Goal: Find specific page/section

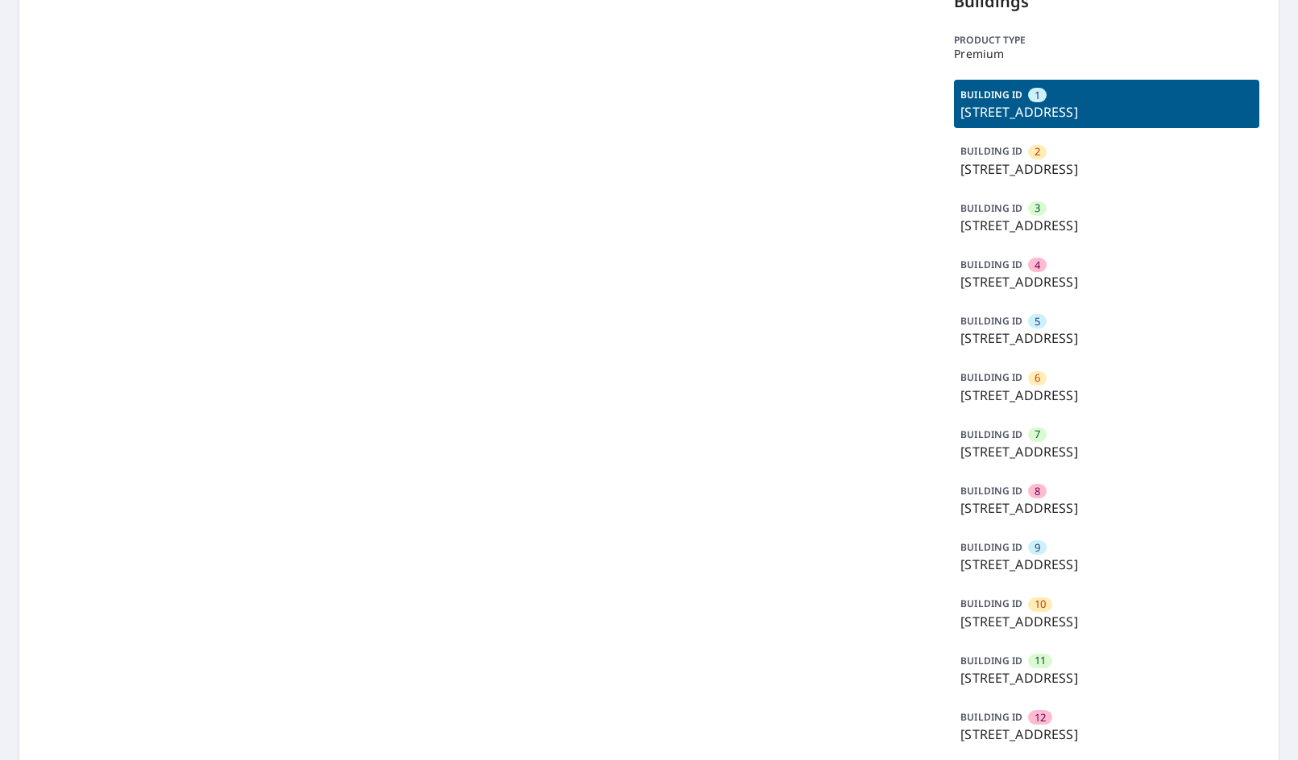
scroll to position [242, 0]
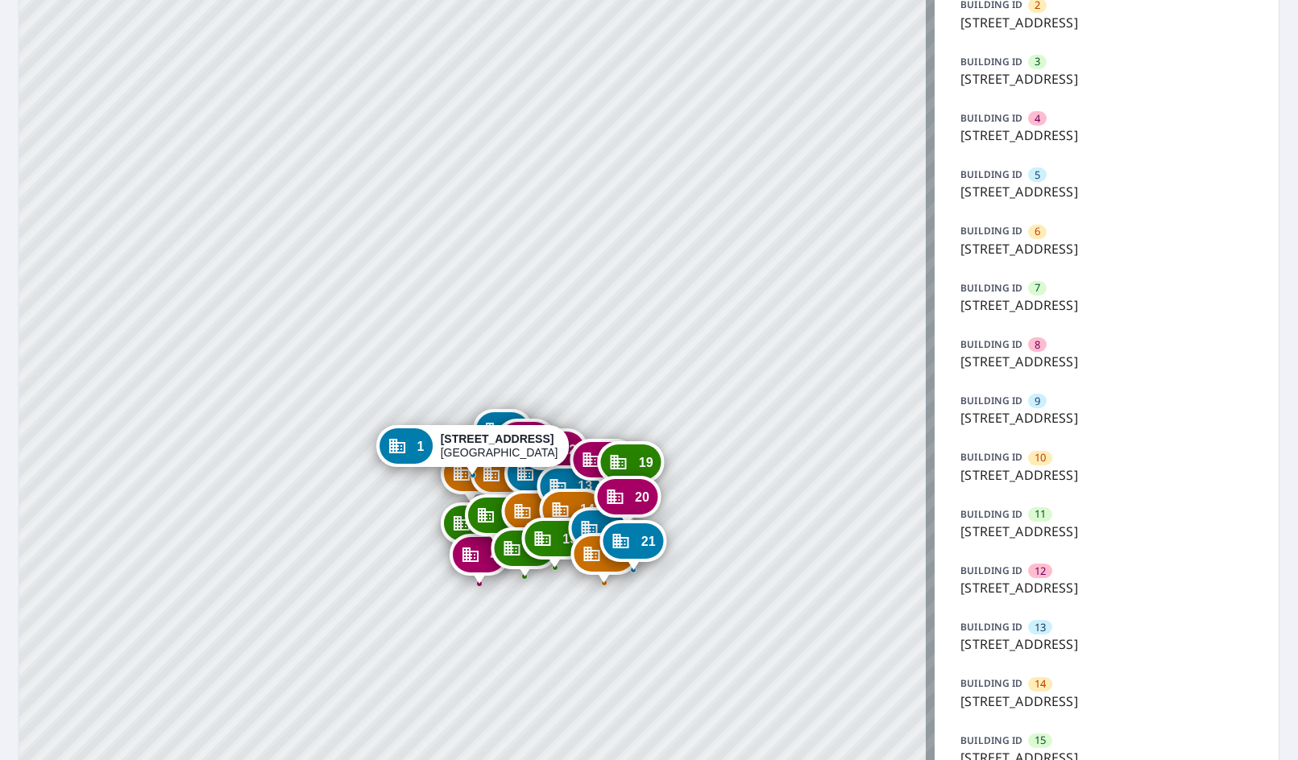
click at [1073, 622] on div "BUILDING ID 13 [STREET_ADDRESS]" at bounding box center [1106, 636] width 305 height 48
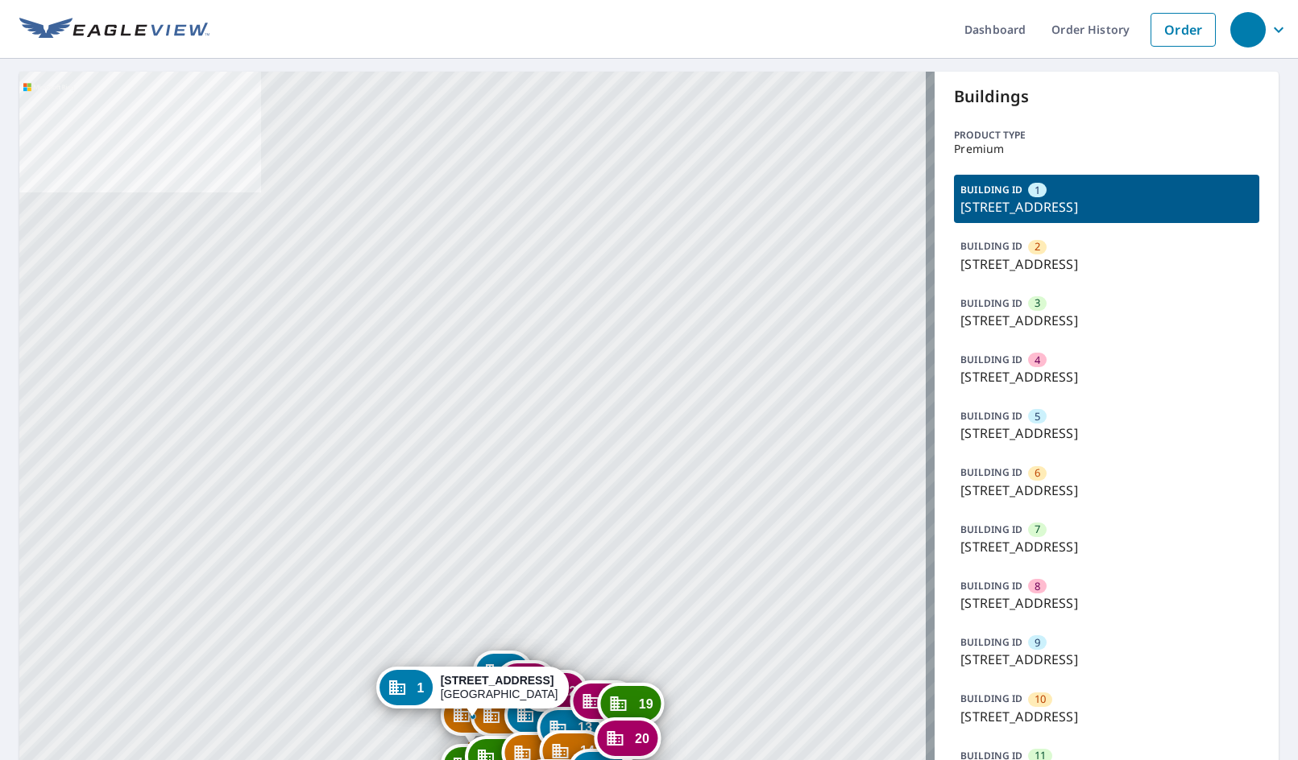
click at [1103, 324] on p "[STREET_ADDRESS]" at bounding box center [1106, 320] width 292 height 19
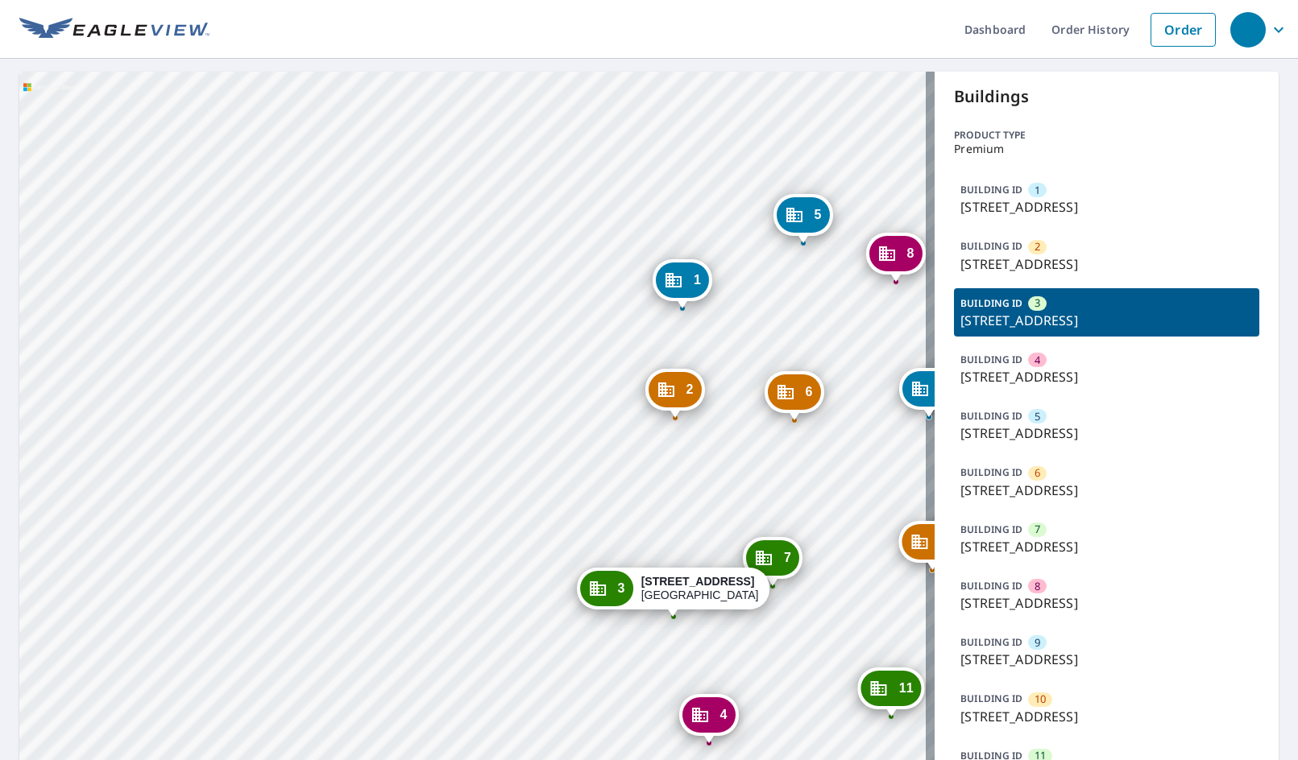
drag, startPoint x: 527, startPoint y: 408, endPoint x: 536, endPoint y: 291, distance: 118.0
click at [497, 300] on div "1 [STREET_ADDRESS] 2 [STREET_ADDRESS] 4 [STREET_ADDRESS] 5 [STREET_ADDRESS] 6 […" at bounding box center [476, 720] width 915 height 1296
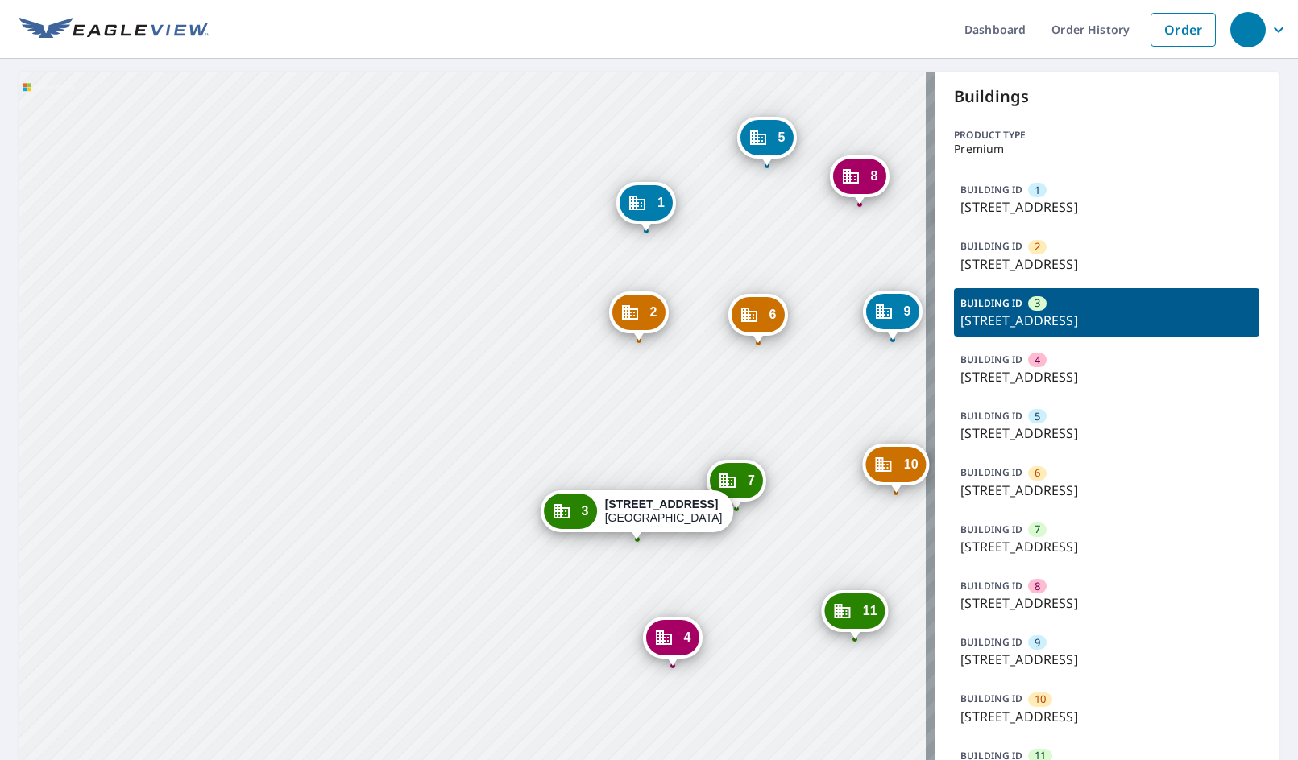
drag, startPoint x: 694, startPoint y: 399, endPoint x: 634, endPoint y: 336, distance: 87.2
click at [634, 336] on div "1 [STREET_ADDRESS] 2 [STREET_ADDRESS] 4 [STREET_ADDRESS] 5 [STREET_ADDRESS] 6 […" at bounding box center [476, 720] width 915 height 1296
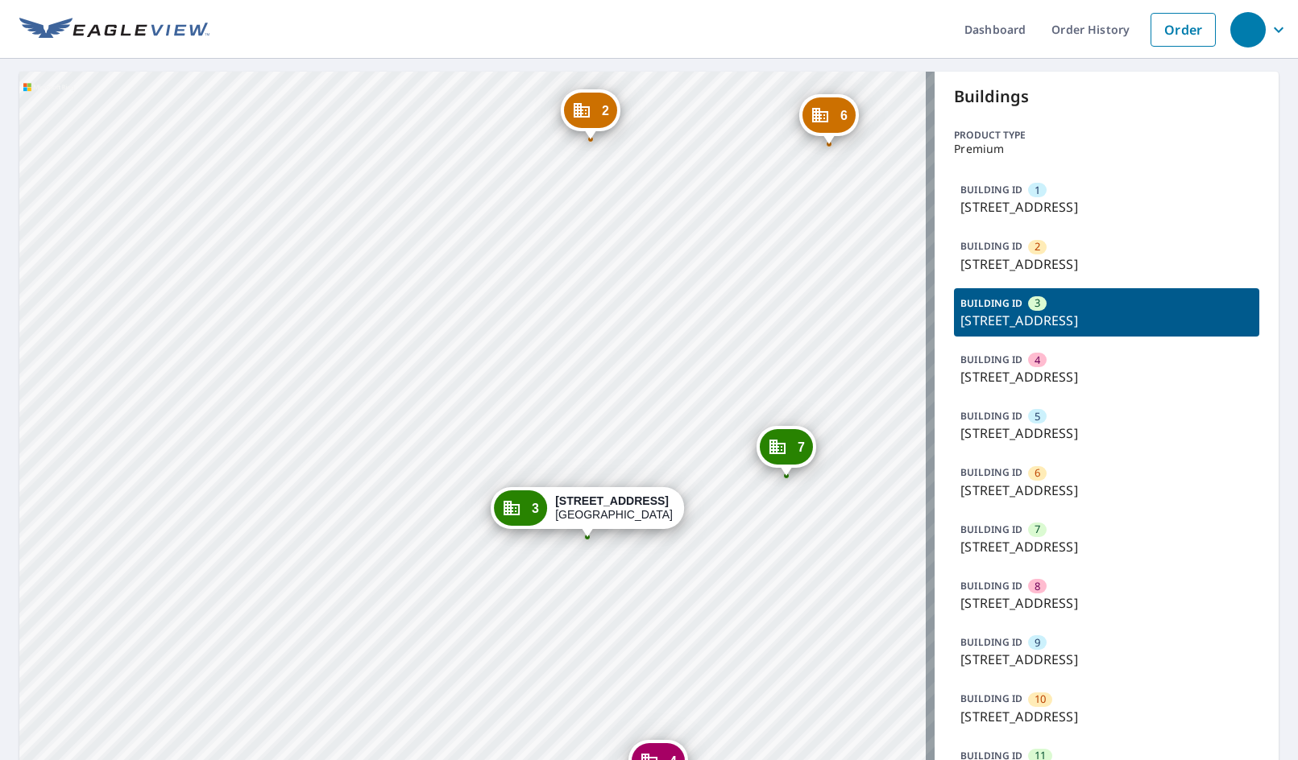
click at [1065, 446] on div "BUILDING ID 5 [STREET_ADDRESS]" at bounding box center [1106, 425] width 305 height 48
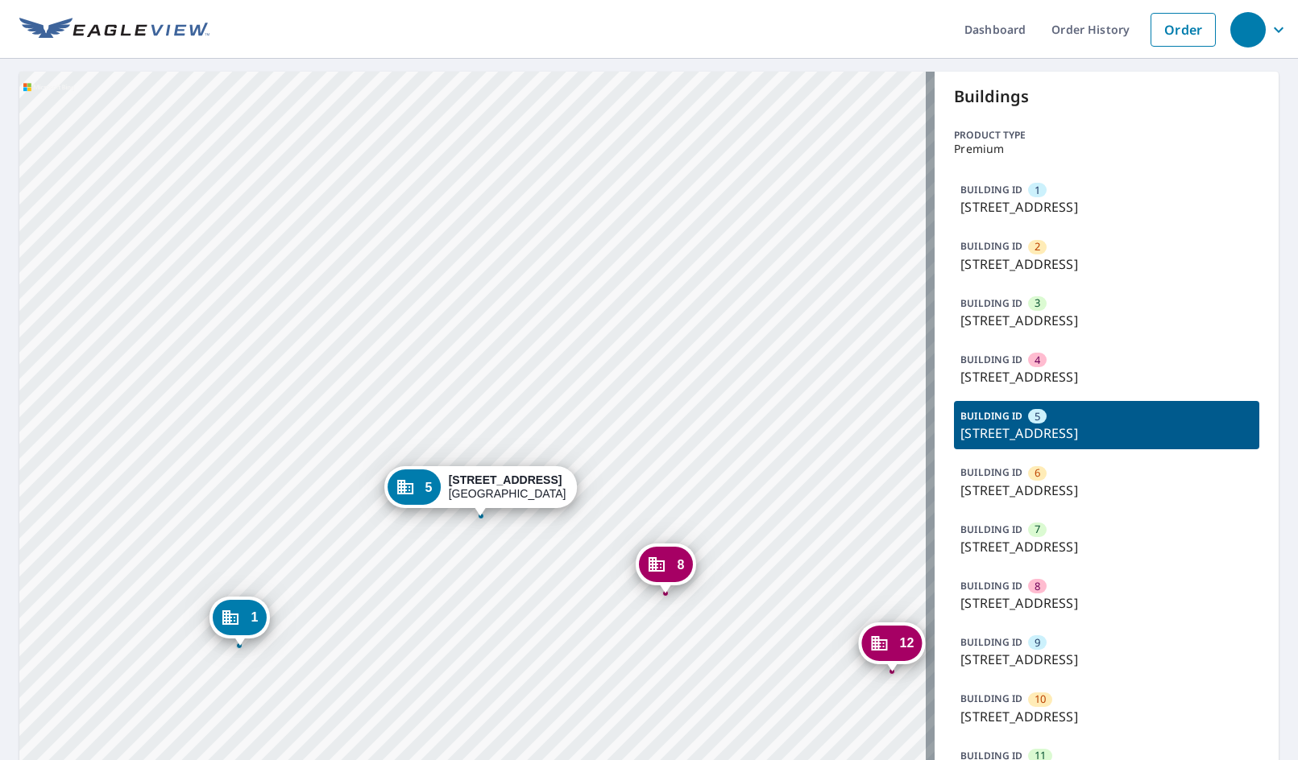
drag, startPoint x: 744, startPoint y: 383, endPoint x: 752, endPoint y: 365, distance: 20.2
click at [752, 365] on div "1 [STREET_ADDRESS] 2 [STREET_ADDRESS] 3 [STREET_ADDRESS] 4 [STREET_ADDRESS] 6 […" at bounding box center [476, 720] width 915 height 1296
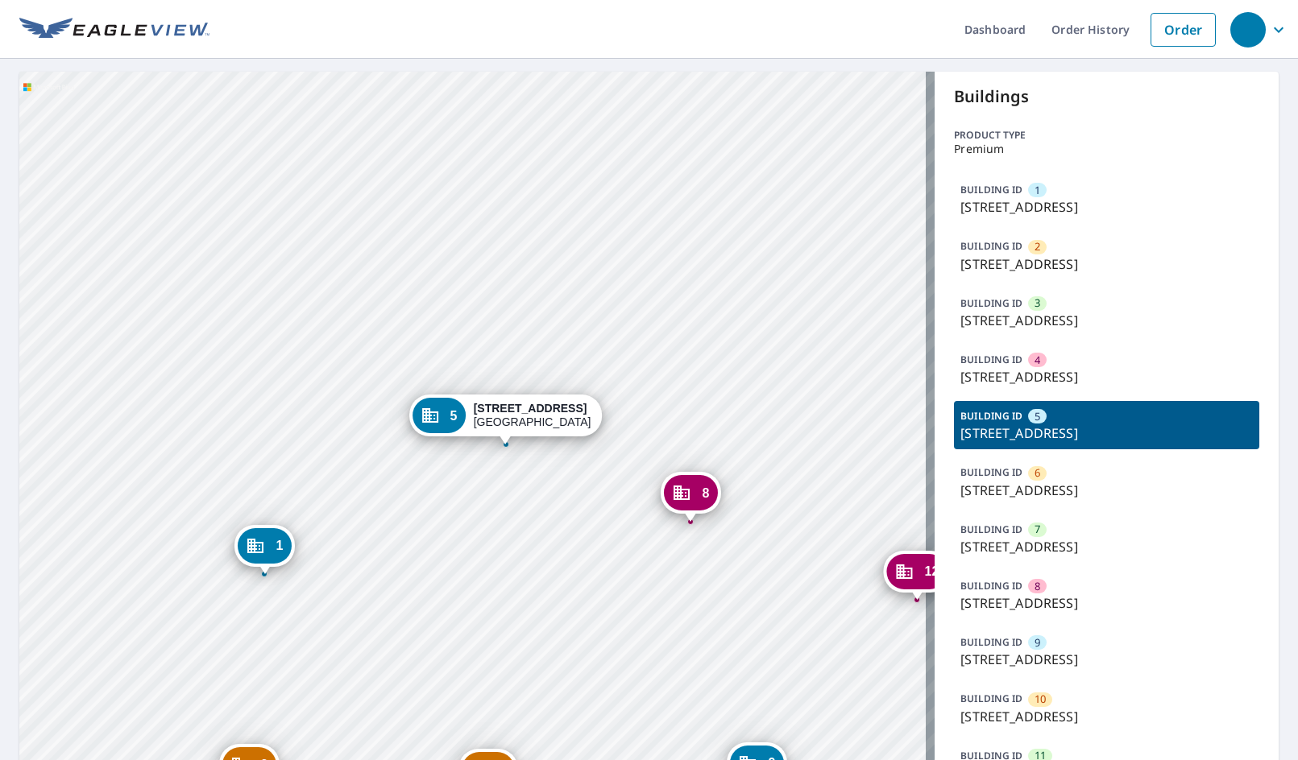
drag, startPoint x: 703, startPoint y: 459, endPoint x: 715, endPoint y: 429, distance: 32.6
click at [715, 429] on div "1 5605 Forest Haven Cir Tampa, FL 33615 2 5601 Forest Haven Cir Tampa, FL 33615…" at bounding box center [476, 720] width 915 height 1296
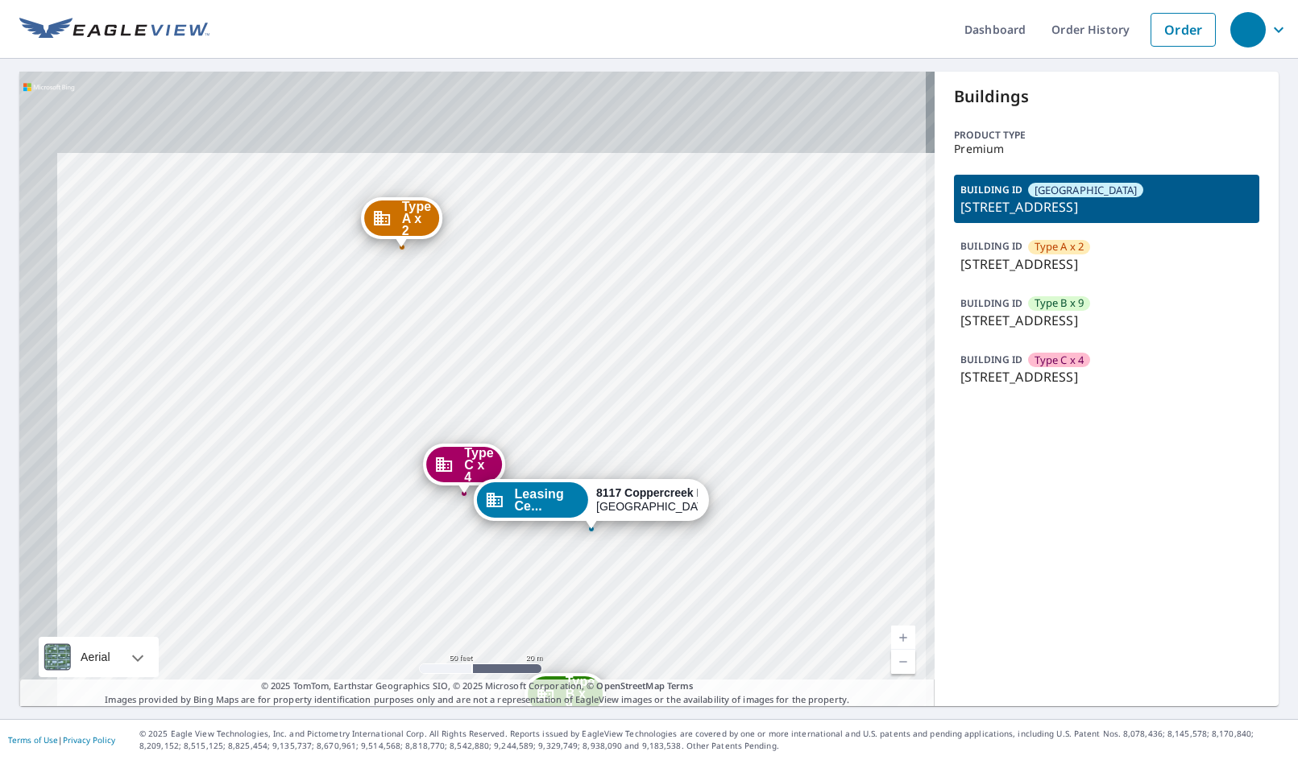
drag, startPoint x: 579, startPoint y: 345, endPoint x: 591, endPoint y: 342, distance: 12.3
click at [590, 343] on div "Type A x 2 315 Coppercreek Cir Louisville, KY 40222 Type B x 9 206 Coppercreek …" at bounding box center [476, 389] width 915 height 635
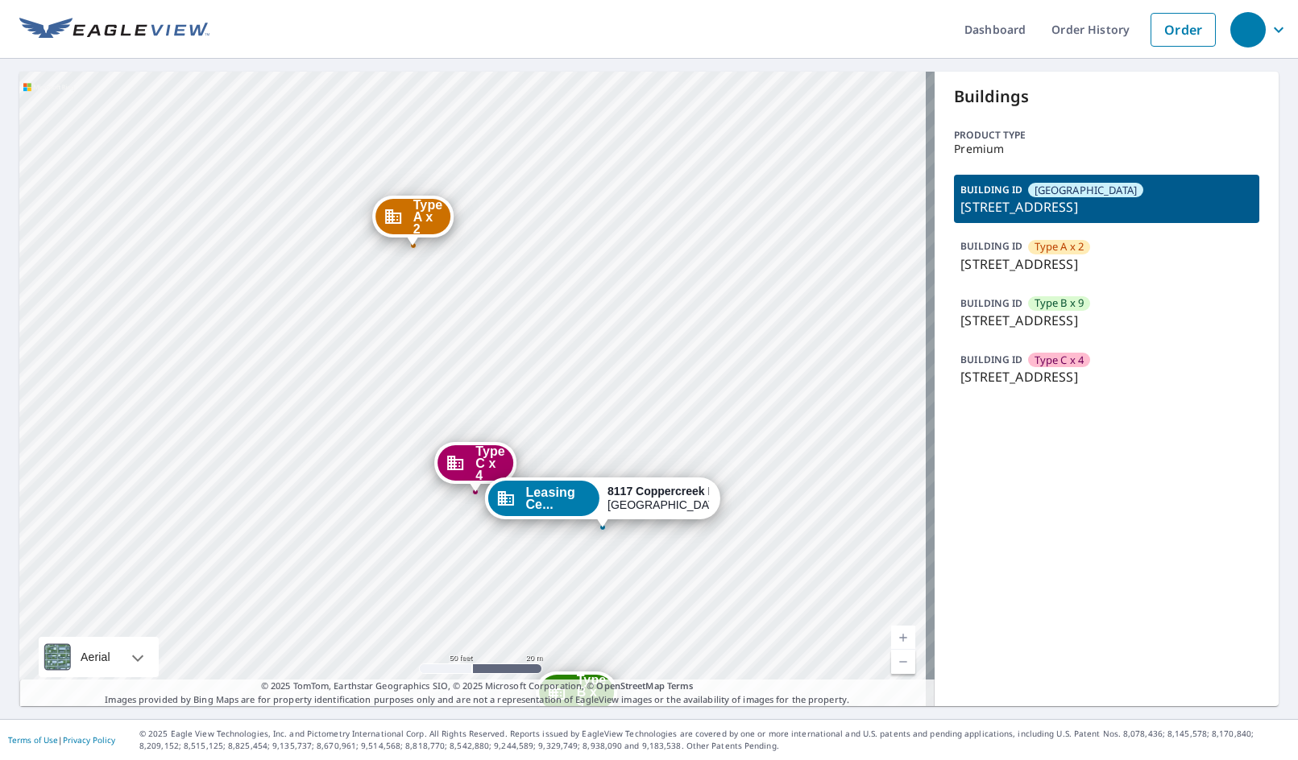
click at [1102, 259] on p "315 Coppercreek Cir, Louisville, KY, 40222" at bounding box center [1106, 264] width 292 height 19
